Goal: Task Accomplishment & Management: Manage account settings

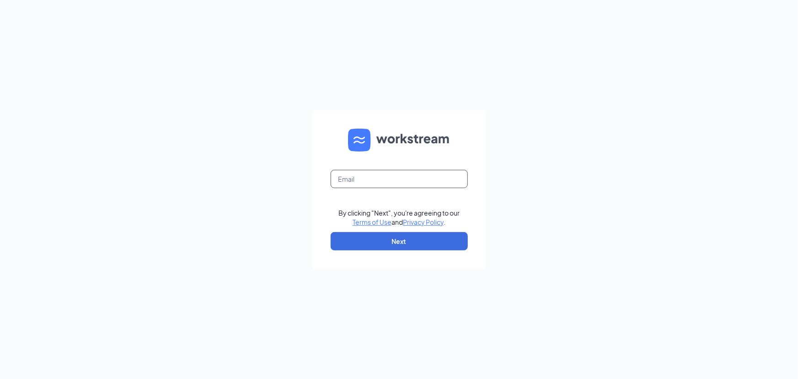
click at [448, 177] on input "text" at bounding box center [399, 179] width 137 height 18
type input "[EMAIL_ADDRESS][DOMAIN_NAME]"
click at [353, 245] on button "Next" at bounding box center [399, 241] width 137 height 18
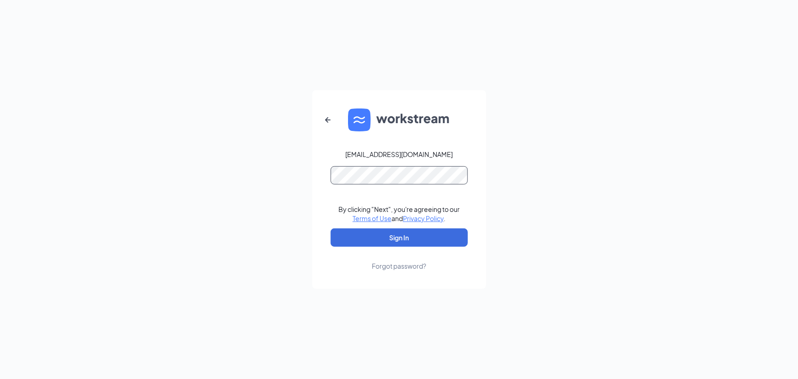
click at [331, 228] on button "Sign In" at bounding box center [399, 237] width 137 height 18
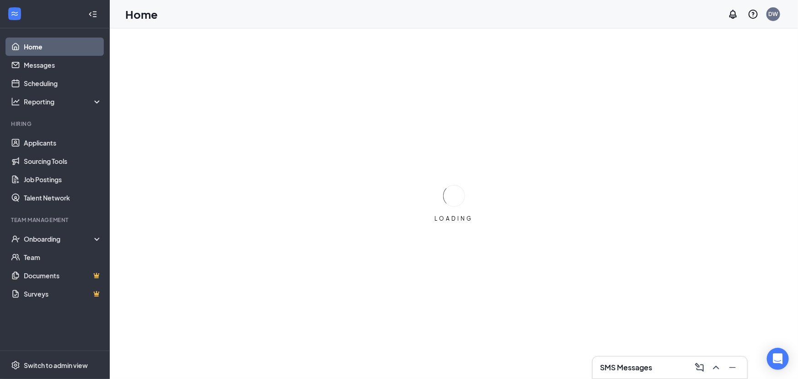
click at [654, 369] on div "SMS Messages" at bounding box center [670, 367] width 140 height 15
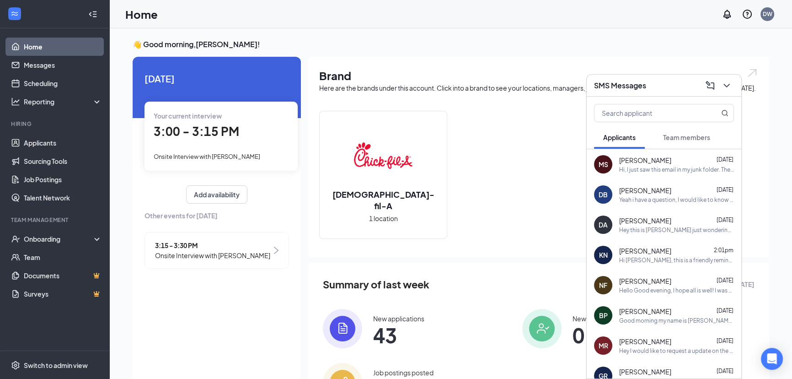
click at [673, 166] on div "Hi, I just saw this email in my junk folder. The link has expired. Can you plea…" at bounding box center [676, 170] width 115 height 8
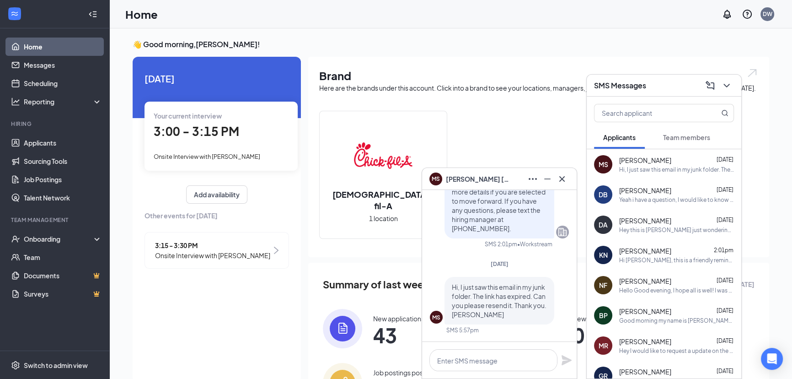
click at [643, 259] on div "Hi Kelvin Nicolas Hurtado, this is a friendly reminder. Your interview with Chi…" at bounding box center [676, 260] width 115 height 8
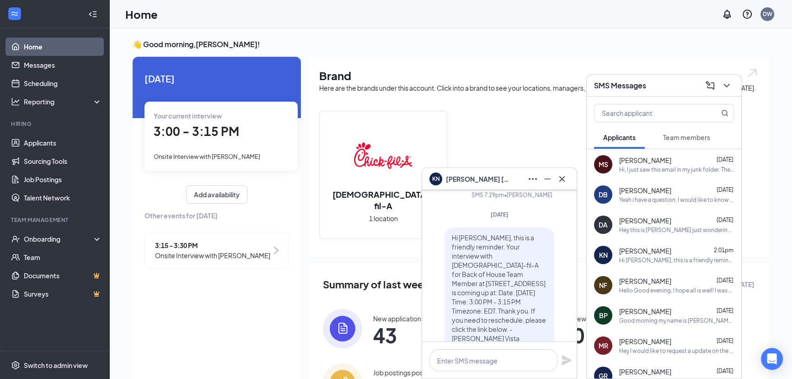
scroll to position [-249, 0]
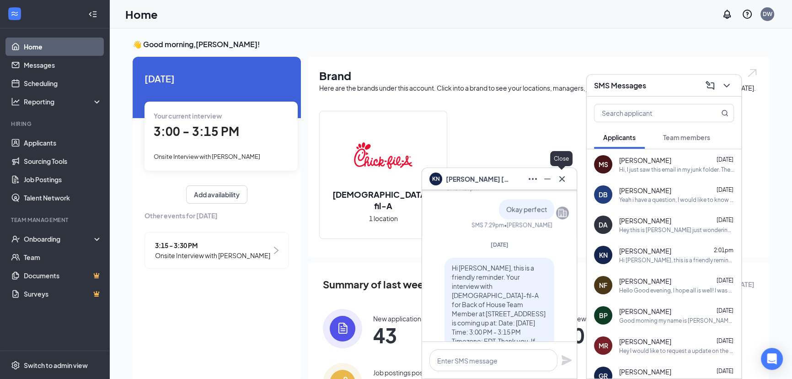
click at [567, 177] on button at bounding box center [562, 178] width 15 height 15
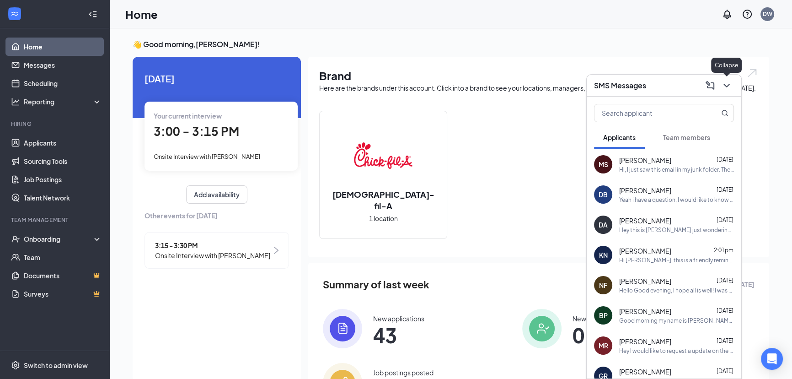
click at [728, 90] on icon "ChevronDown" at bounding box center [726, 85] width 11 height 11
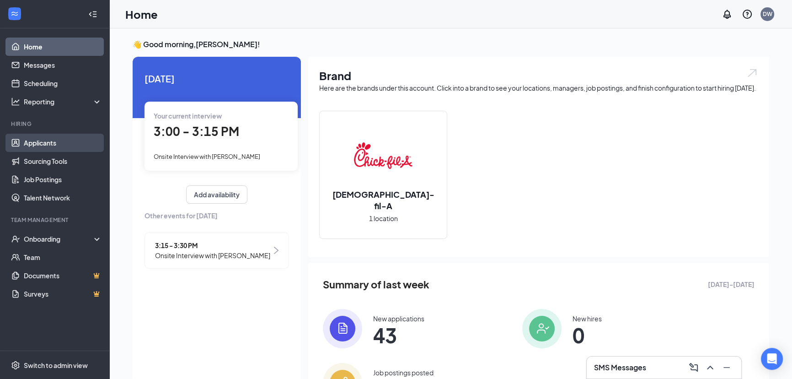
click at [73, 144] on link "Applicants" at bounding box center [63, 143] width 78 height 18
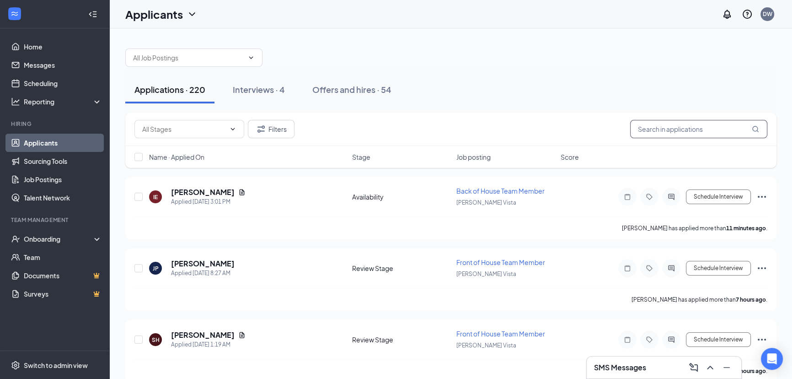
click at [678, 120] on input "text" at bounding box center [698, 129] width 137 height 18
type input "mariangelys"
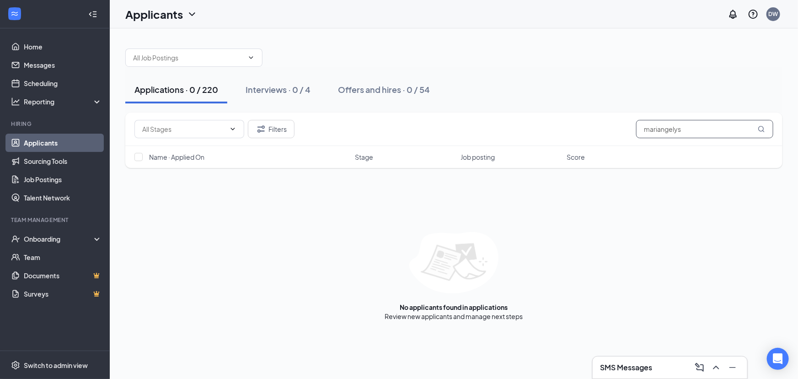
drag, startPoint x: 689, startPoint y: 132, endPoint x: 272, endPoint y: 187, distance: 420.7
click at [286, 198] on div "Filters mariangelys Name · Applied On Stage Job posting Score No applicants fou…" at bounding box center [453, 216] width 657 height 208
type input "mercedes"
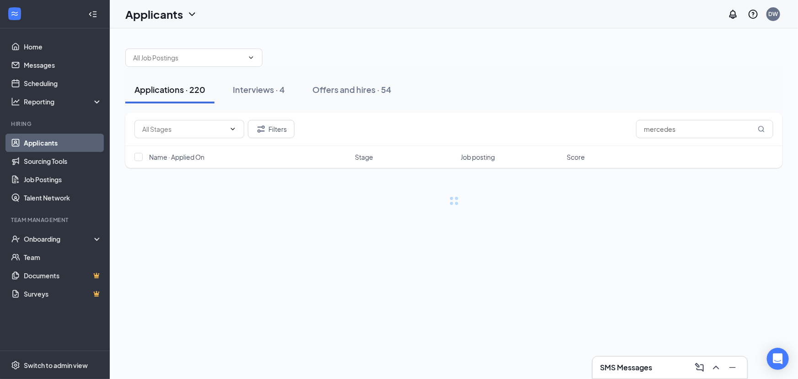
drag, startPoint x: 311, startPoint y: 166, endPoint x: 241, endPoint y: 218, distance: 87.2
drag, startPoint x: 241, startPoint y: 218, endPoint x: 133, endPoint y: 264, distance: 118.0
click at [133, 264] on div "Applications · 220 Interviews · 4 Offers and hires · 54 Filters mercedes Name ·…" at bounding box center [454, 203] width 688 height 350
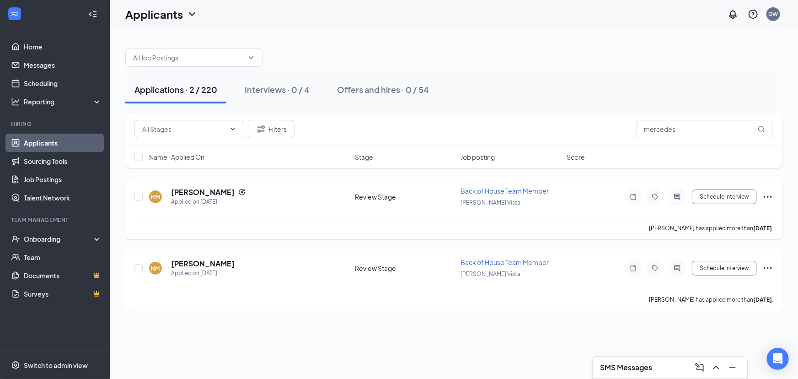
click at [775, 197] on div "MM Mariangeliz Mercedes Applied on Sep 11 Review Stage Back of House Team Membe…" at bounding box center [453, 208] width 657 height 62
click at [771, 197] on icon "Ellipses" at bounding box center [767, 196] width 11 height 11
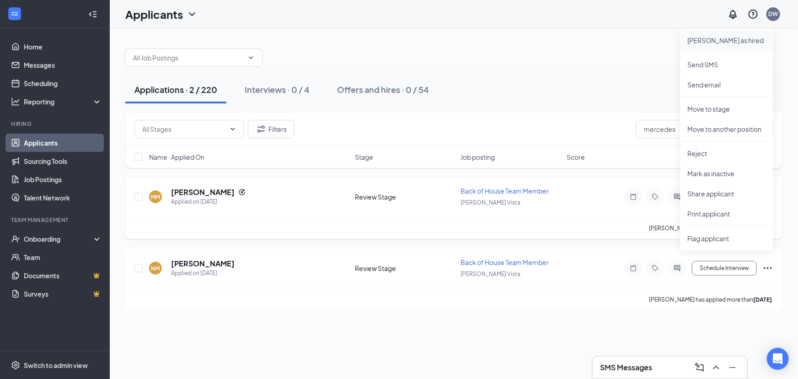
click at [706, 42] on p "Mark as hired" at bounding box center [726, 40] width 79 height 9
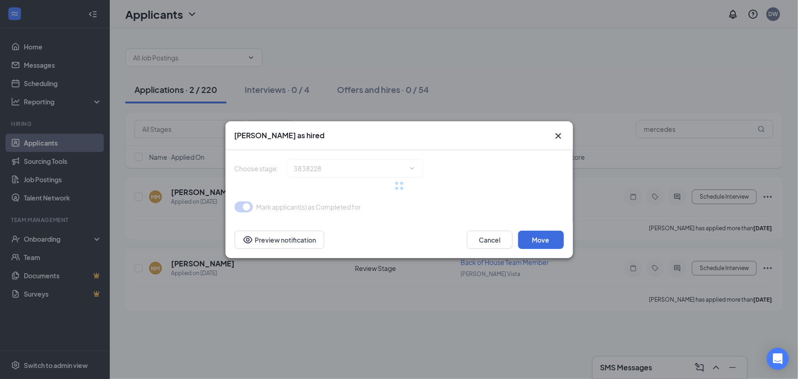
type input "Hiring Complete (final stage)"
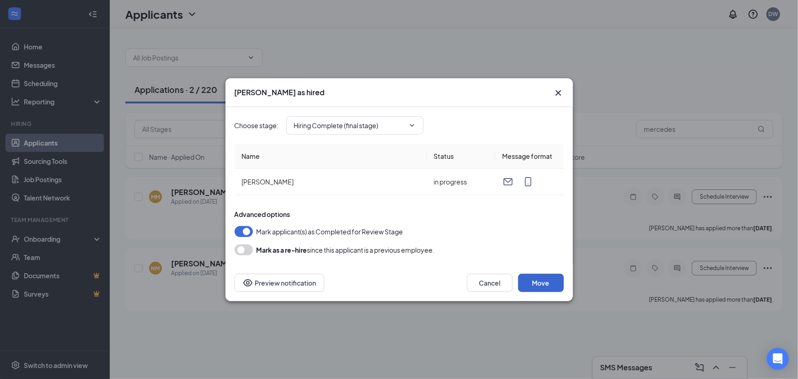
drag, startPoint x: 562, startPoint y: 292, endPoint x: 559, endPoint y: 288, distance: 4.9
click at [562, 291] on div "Cancel Move Preview notification" at bounding box center [399, 282] width 348 height 37
drag, startPoint x: 556, startPoint y: 285, endPoint x: 549, endPoint y: 280, distance: 8.9
click at [555, 285] on button "Move" at bounding box center [541, 282] width 46 height 18
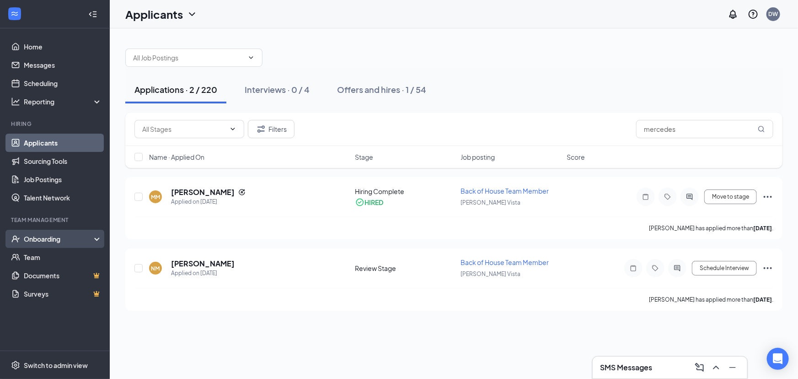
click at [43, 246] on div "Onboarding" at bounding box center [55, 239] width 110 height 18
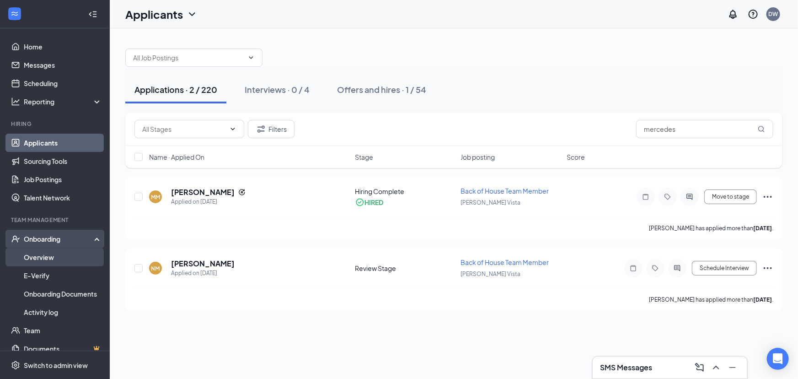
click at [57, 256] on link "Overview" at bounding box center [63, 257] width 78 height 18
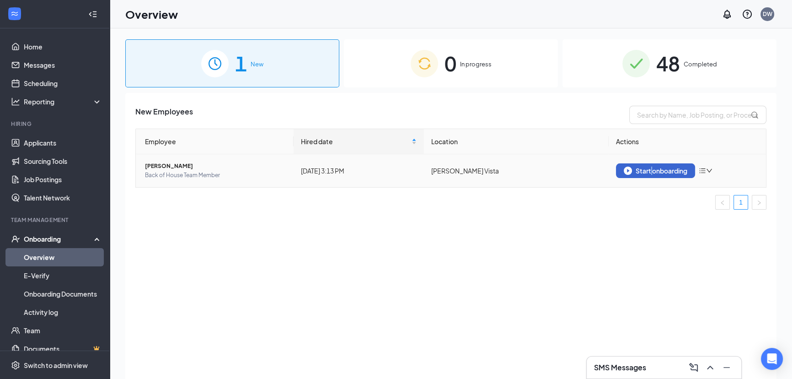
click at [652, 163] on td "Start onboarding" at bounding box center [688, 170] width 158 height 33
click at [654, 169] on div "Start onboarding" at bounding box center [656, 170] width 64 height 8
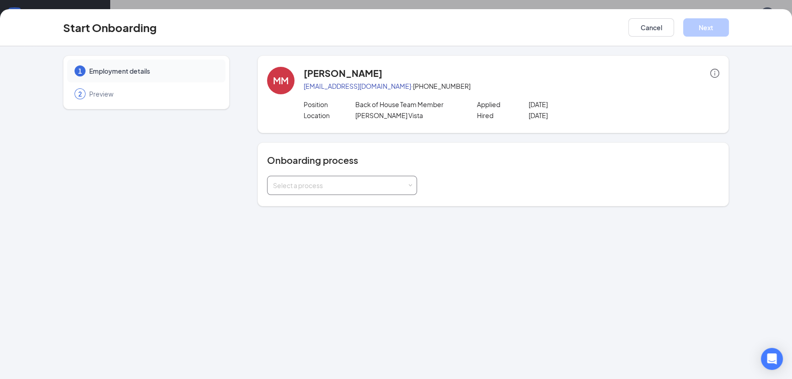
click at [337, 183] on div "Select a process" at bounding box center [340, 185] width 134 height 9
click at [327, 205] on span "Team Member Onboarding" at bounding box center [310, 203] width 81 height 8
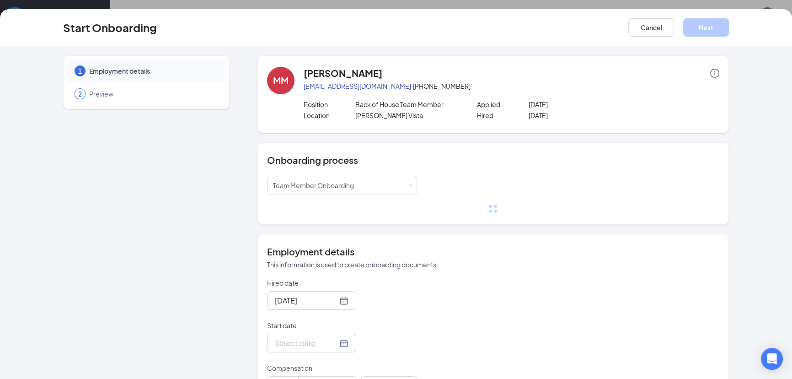
click at [333, 344] on div at bounding box center [312, 342] width 74 height 11
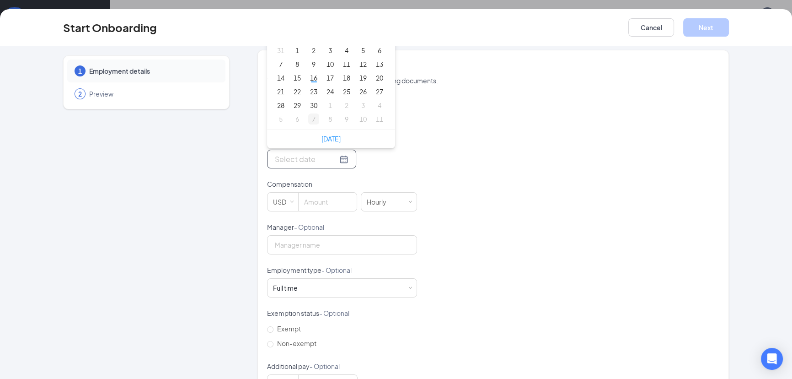
scroll to position [166, 0]
type input "Sep 29, 2025"
click at [292, 104] on div "29" at bounding box center [297, 104] width 11 height 11
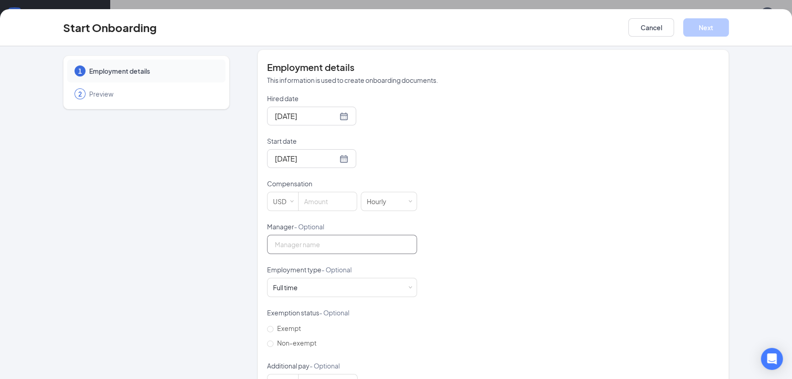
drag, startPoint x: 296, startPoint y: 246, endPoint x: 297, endPoint y: 227, distance: 18.8
click at [296, 244] on input "Manager - Optional" at bounding box center [342, 244] width 150 height 19
click at [321, 193] on input at bounding box center [328, 201] width 58 height 18
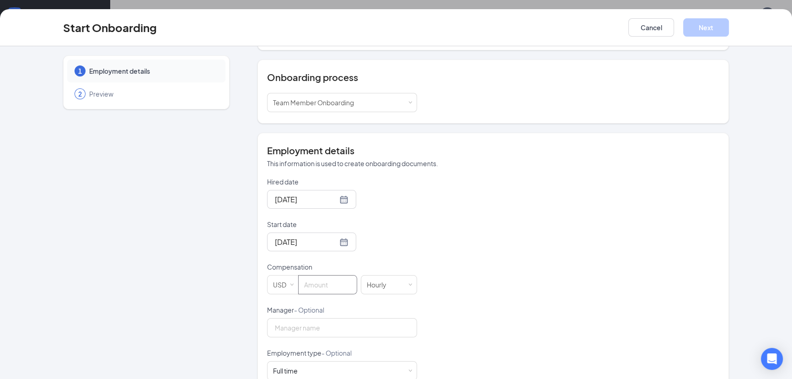
scroll to position [124, 0]
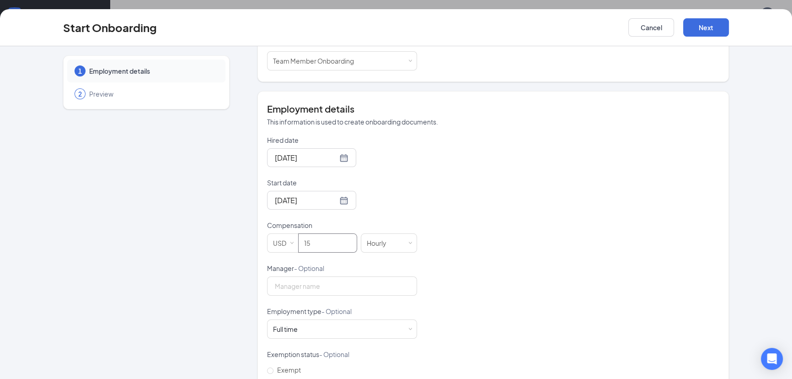
type input "15"
click at [471, 253] on div "Hired date Sep 16, 2025 Start date Sep 29, 2025 Sep 2025 Su Mo Tu We Th Fr Sa 3…" at bounding box center [493, 284] width 452 height 299
click at [319, 288] on input "Manager - Optional" at bounding box center [342, 285] width 150 height 19
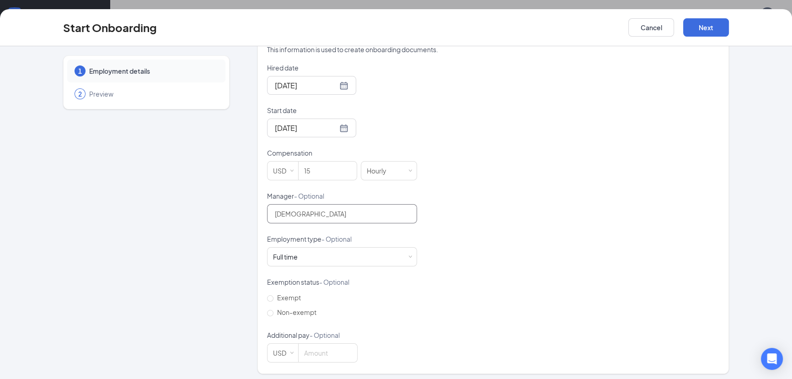
scroll to position [200, 0]
type input "Dejah"
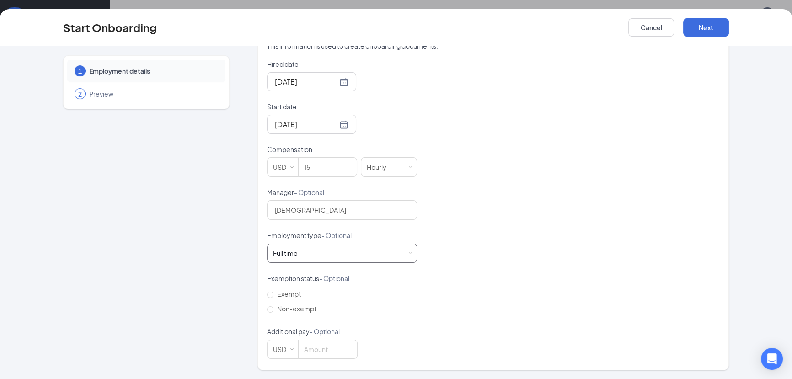
click at [357, 244] on div "Full time Works 30+ hours per week and is reasonably expected to work" at bounding box center [342, 253] width 138 height 18
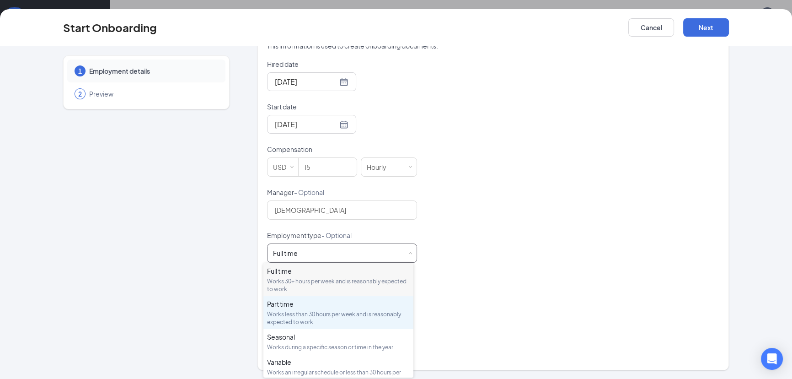
click at [316, 313] on div "Works less than 30 hours per week and is reasonably expected to work" at bounding box center [338, 318] width 143 height 16
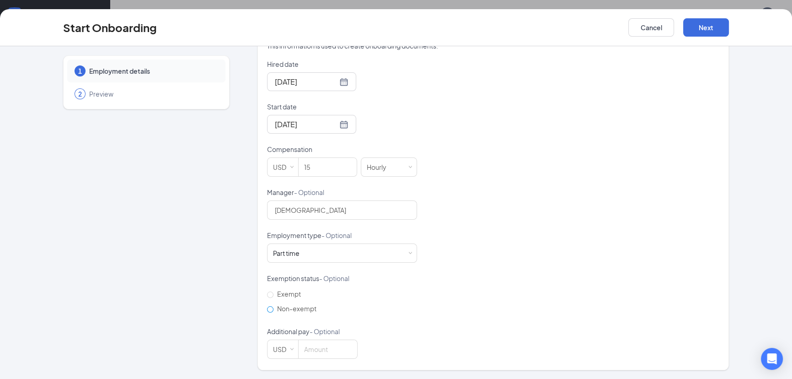
click at [268, 307] on input "Non-exempt" at bounding box center [270, 309] width 6 height 6
radio input "true"
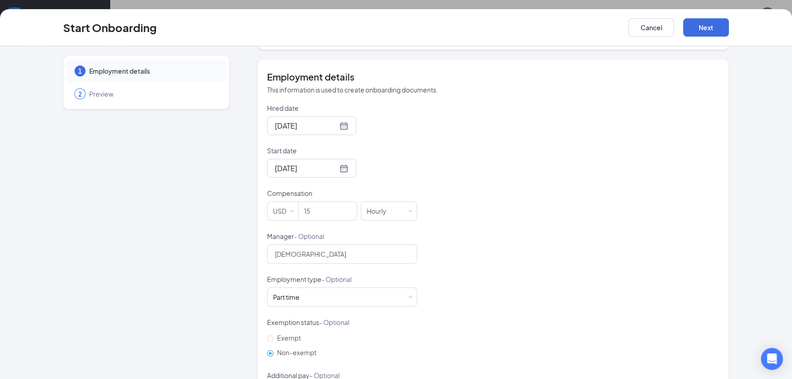
scroll to position [117, 0]
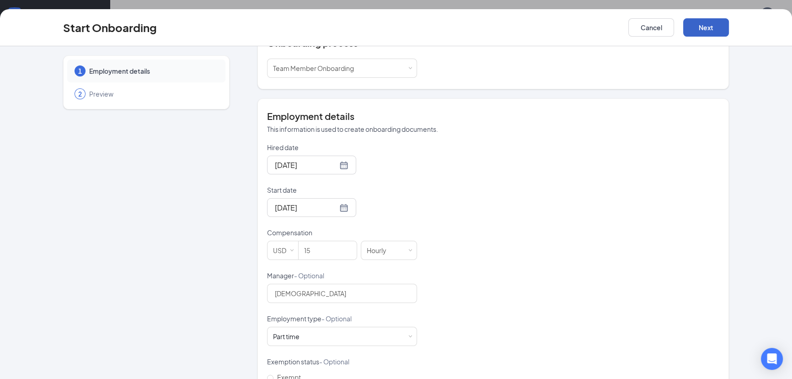
click at [713, 30] on button "Next" at bounding box center [706, 27] width 46 height 18
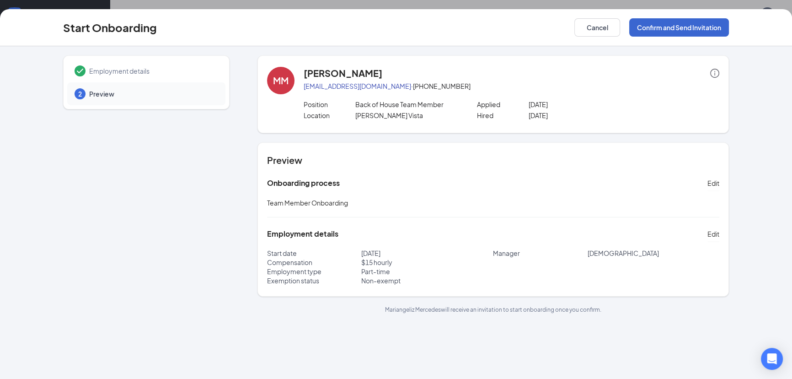
scroll to position [0, 0]
click at [657, 23] on button "Confirm and Send Invitation" at bounding box center [679, 27] width 100 height 18
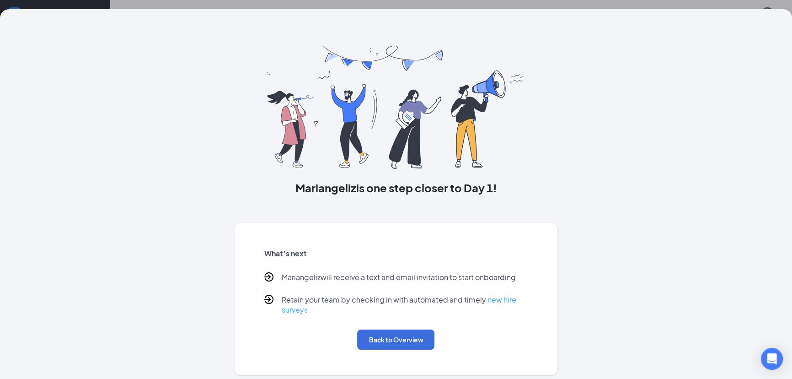
click at [497, 297] on link "new hire surveys" at bounding box center [399, 304] width 235 height 20
